Goal: Information Seeking & Learning: Learn about a topic

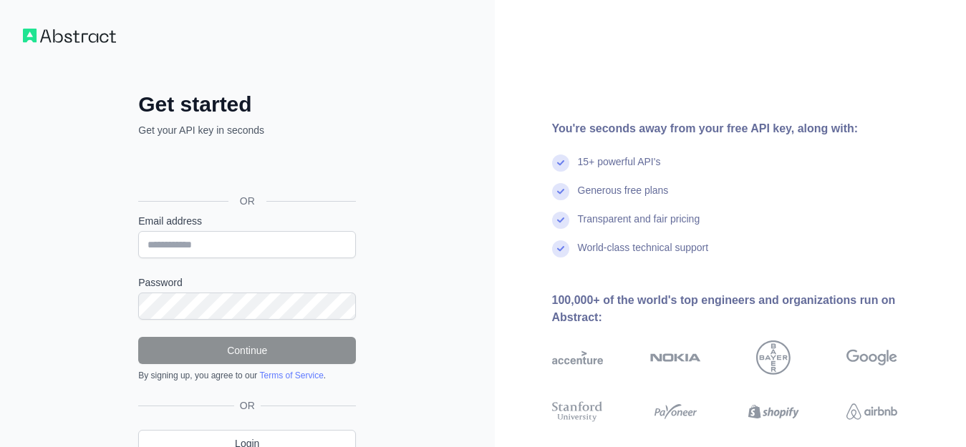
scroll to position [67, 0]
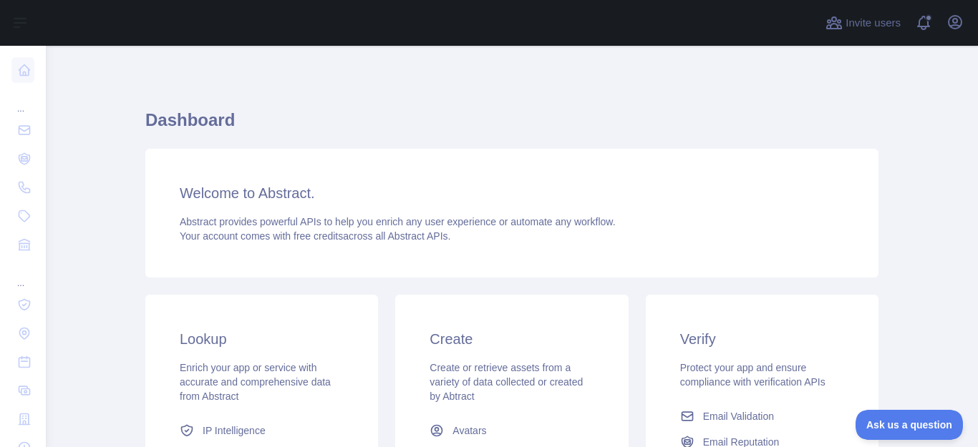
click at [718, 415] on span "Email Validation" at bounding box center [738, 416] width 71 height 14
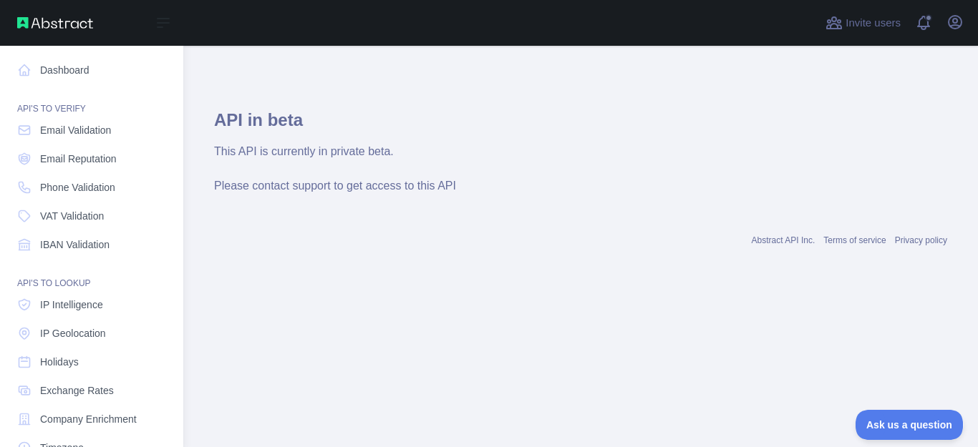
click at [27, 66] on icon at bounding box center [24, 70] width 14 height 14
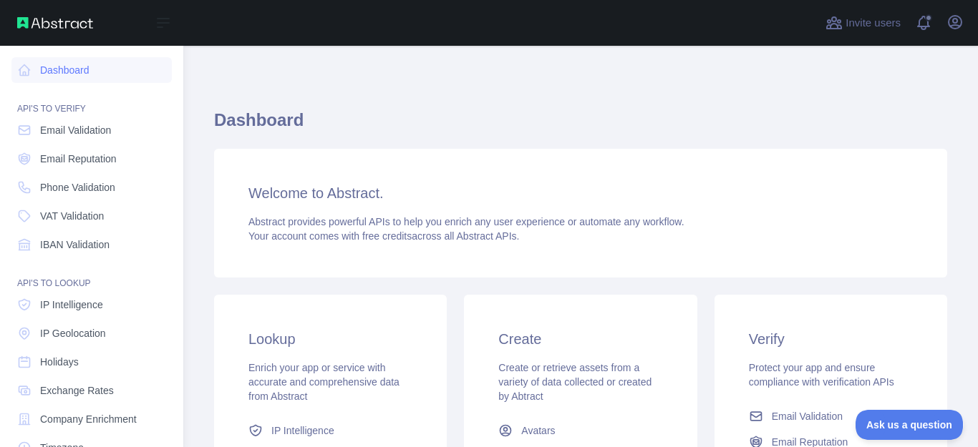
click at [66, 180] on link "Phone Validation" at bounding box center [91, 188] width 160 height 26
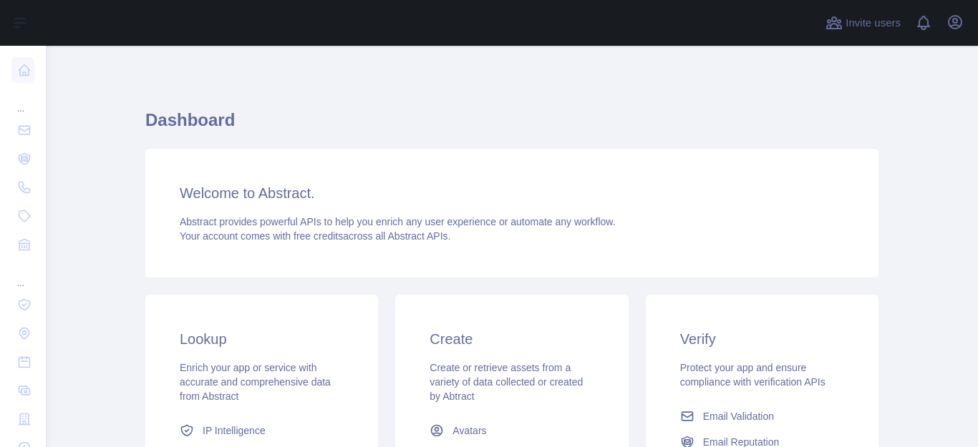
scroll to position [266, 0]
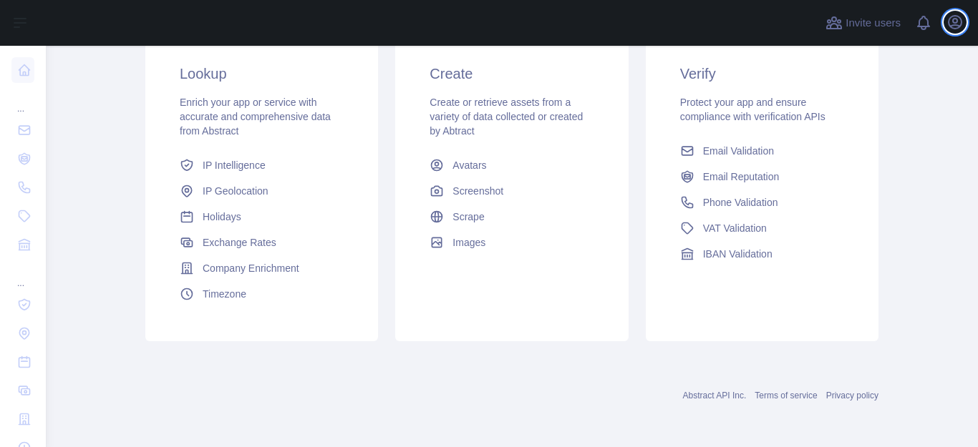
click at [956, 23] on icon "button" at bounding box center [954, 22] width 13 height 13
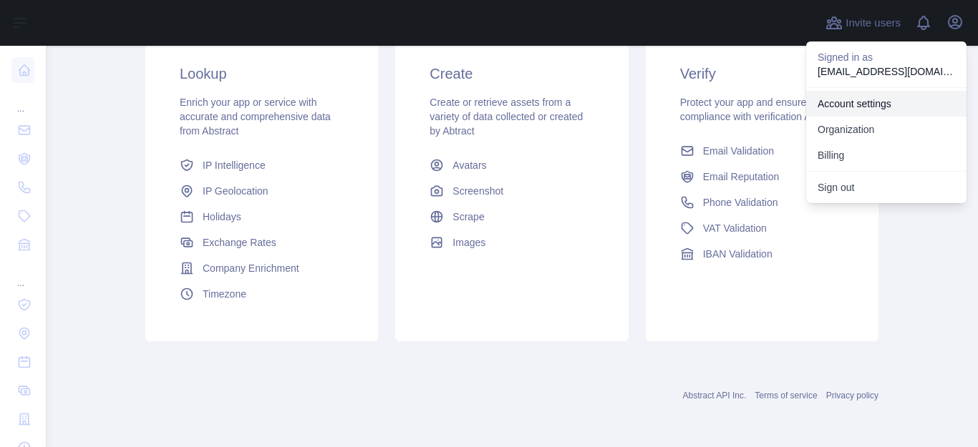
click at [875, 103] on link "Account settings" at bounding box center [886, 104] width 160 height 26
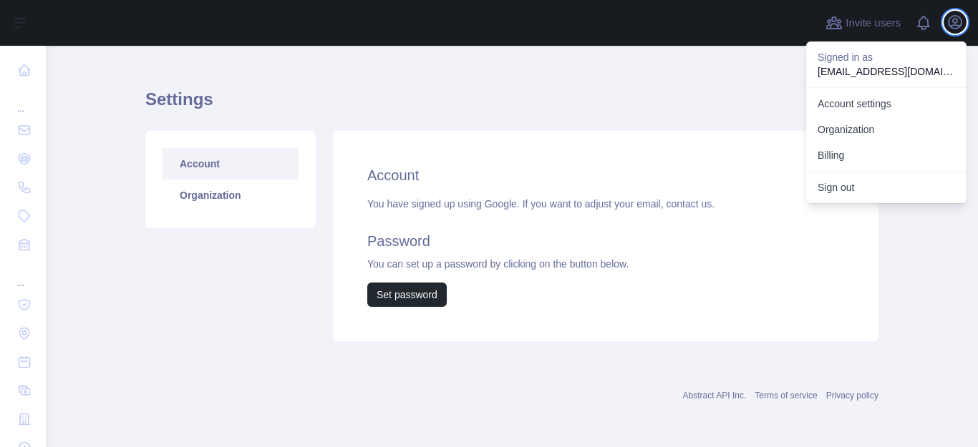
scroll to position [21, 0]
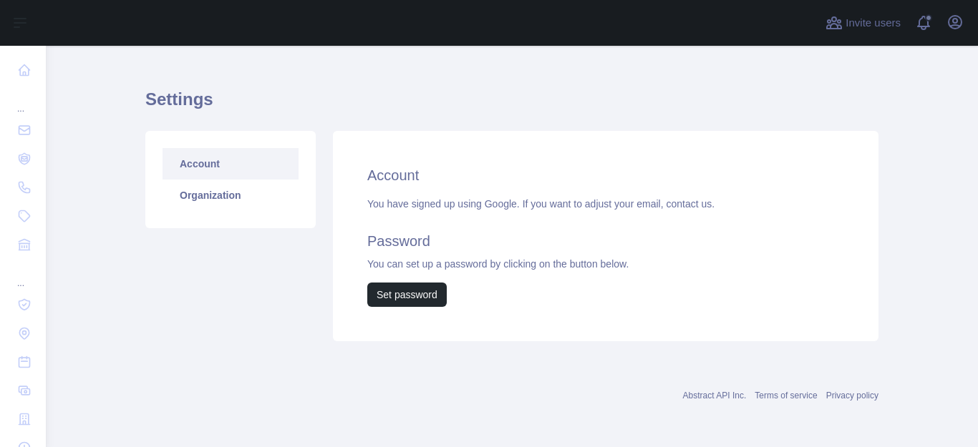
click at [246, 201] on link "Organization" at bounding box center [230, 195] width 136 height 31
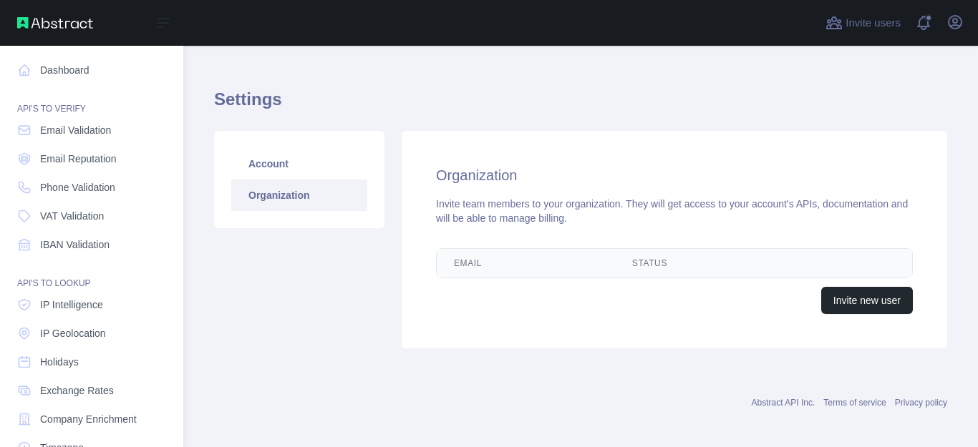
click at [92, 138] on link "Email Validation" at bounding box center [91, 130] width 160 height 26
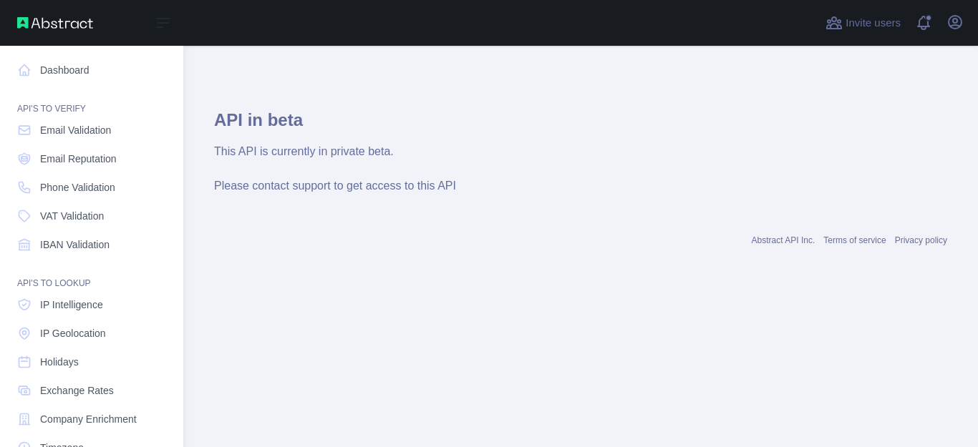
click at [93, 158] on span "Email Reputation" at bounding box center [78, 159] width 77 height 14
click at [95, 185] on span "Phone Validation" at bounding box center [77, 187] width 75 height 14
click at [60, 249] on span "IBAN Validation" at bounding box center [74, 245] width 69 height 14
click at [74, 305] on span "IP Intelligence" at bounding box center [71, 305] width 63 height 14
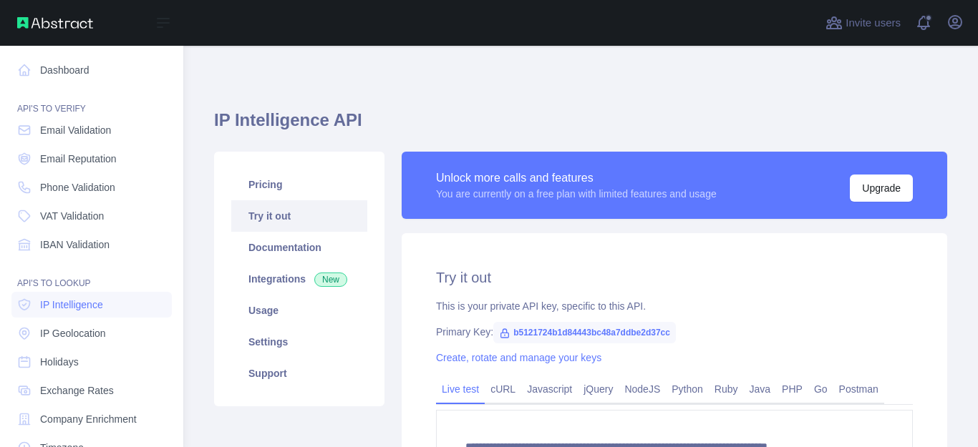
type textarea "**********"
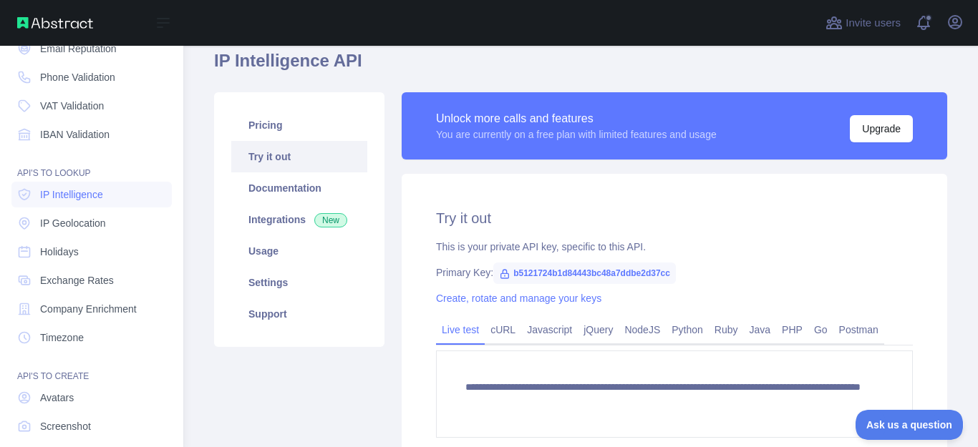
scroll to position [112, 0]
